Goal: Task Accomplishment & Management: Use online tool/utility

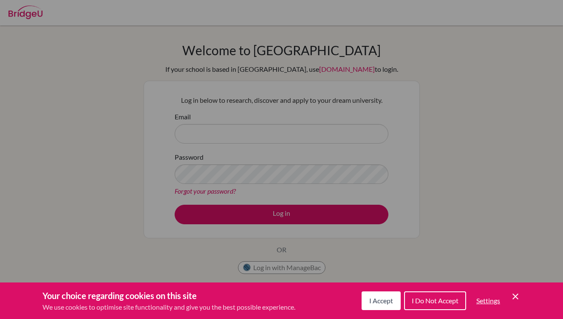
click at [376, 301] on span "I Accept" at bounding box center [381, 301] width 24 height 8
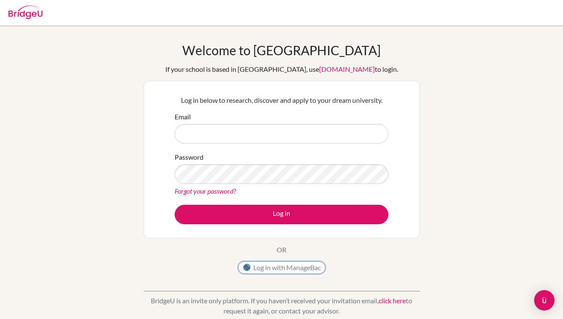
click at [287, 271] on button "Log in with ManageBac" at bounding box center [282, 267] width 88 height 13
click at [280, 263] on button "Log in with ManageBac" at bounding box center [282, 267] width 88 height 13
